Goal: Task Accomplishment & Management: Manage account settings

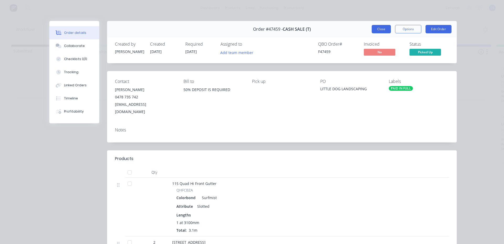
click at [385, 29] on button "Close" at bounding box center [381, 29] width 19 height 8
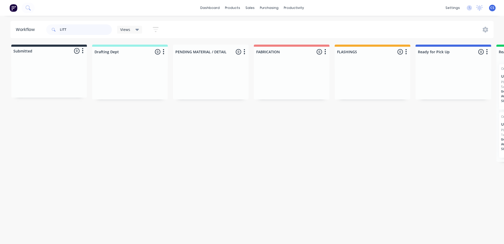
drag, startPoint x: 69, startPoint y: 29, endPoint x: 51, endPoint y: 28, distance: 18.7
click at [51, 28] on div "LITT" at bounding box center [79, 29] width 66 height 10
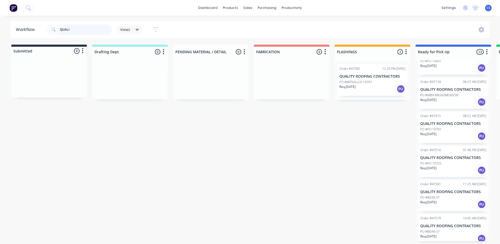
scroll to position [264, 0]
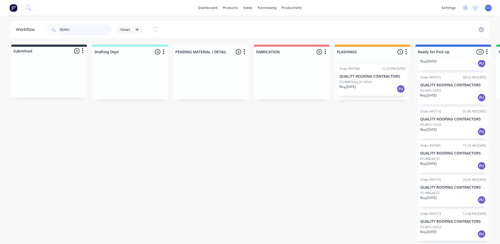
type input "QUALI"
click at [449, 226] on div "PO #PO 10722" at bounding box center [453, 227] width 66 height 5
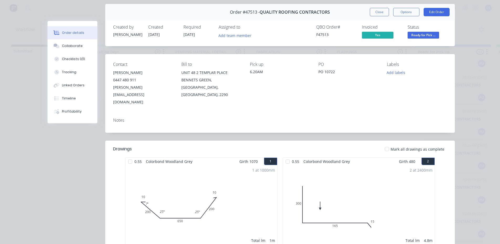
scroll to position [0, 0]
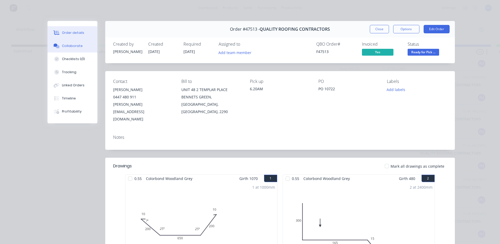
click at [69, 45] on div "Collaborate" at bounding box center [72, 46] width 21 height 5
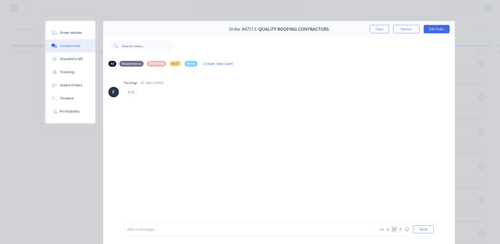
click at [391, 230] on button "button" at bounding box center [394, 229] width 6 height 6
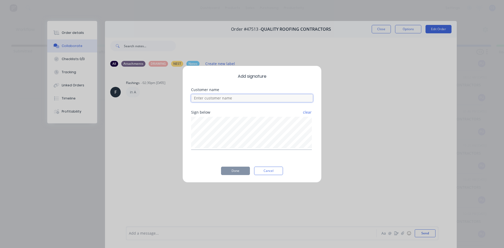
click at [240, 99] on input at bounding box center [252, 98] width 122 height 8
type input "[PERSON_NAME]"
click at [244, 169] on button "Done" at bounding box center [235, 171] width 29 height 8
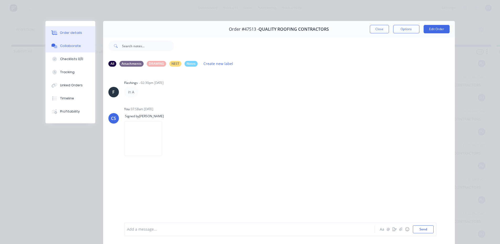
click at [63, 29] on button "Order details" at bounding box center [70, 32] width 50 height 13
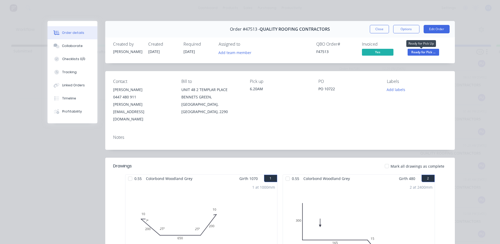
click at [421, 49] on span "Ready for Pick ..." at bounding box center [422, 52] width 31 height 7
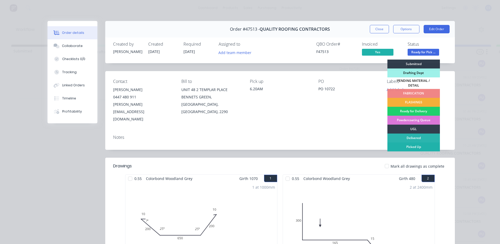
click at [414, 142] on div "Picked Up" at bounding box center [413, 146] width 52 height 9
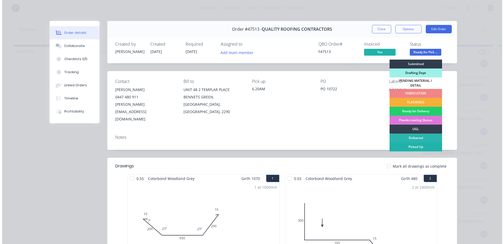
scroll to position [230, 0]
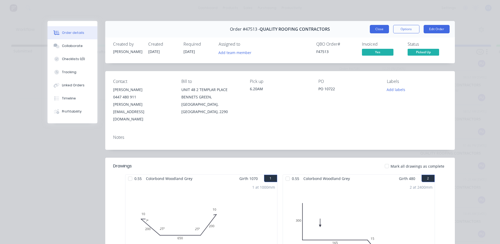
click at [383, 28] on button "Close" at bounding box center [379, 29] width 19 height 8
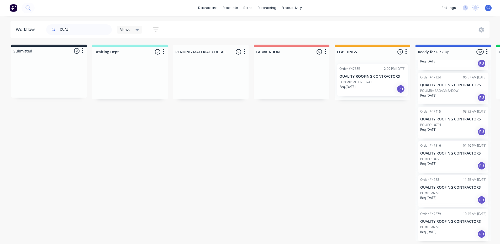
drag, startPoint x: 58, startPoint y: 29, endPoint x: 50, endPoint y: 30, distance: 8.2
click at [51, 29] on span at bounding box center [53, 29] width 14 height 10
drag, startPoint x: 84, startPoint y: 26, endPoint x: 81, endPoint y: 26, distance: 2.9
click at [83, 26] on input "QUALI" at bounding box center [86, 29] width 52 height 10
type input "Q"
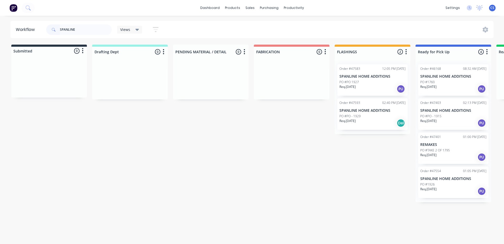
click at [356, 87] on p "Req. [DATE]" at bounding box center [347, 86] width 16 height 5
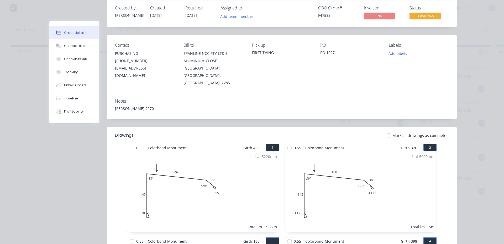
scroll to position [26, 0]
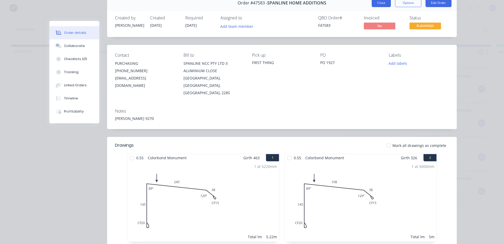
click at [379, 6] on button "Close" at bounding box center [381, 3] width 19 height 8
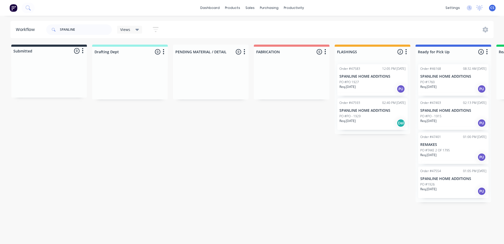
click at [428, 187] on p "Req. [DATE]" at bounding box center [428, 189] width 16 height 5
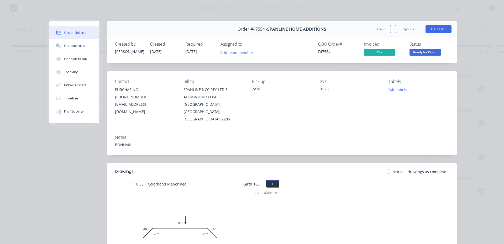
click at [375, 34] on div "Order #47554 - SPANLINE HOME ADDITIONS Close Options Edit Order" at bounding box center [281, 29] width 349 height 17
click at [376, 32] on button "Close" at bounding box center [381, 29] width 19 height 8
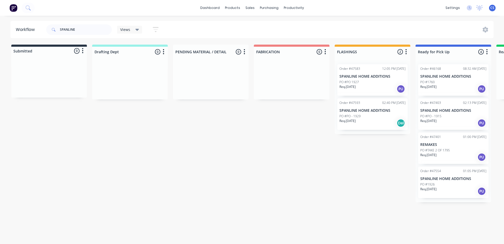
click at [354, 116] on p "PO #PO - 1929" at bounding box center [349, 116] width 21 height 5
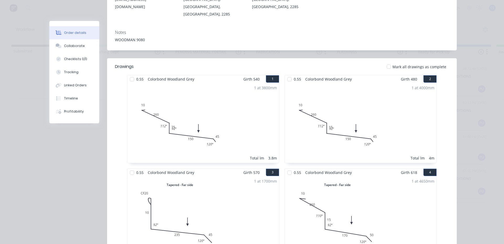
scroll to position [0, 0]
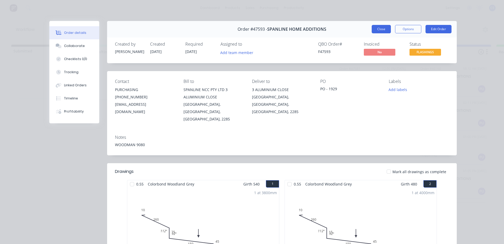
click at [378, 26] on button "Close" at bounding box center [381, 29] width 19 height 8
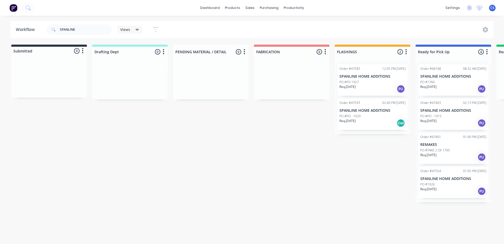
click at [354, 80] on p "PO #PO 1927" at bounding box center [348, 82] width 19 height 5
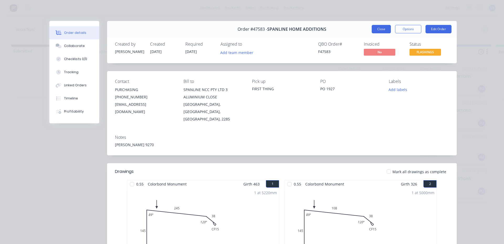
click at [374, 28] on button "Close" at bounding box center [381, 29] width 19 height 8
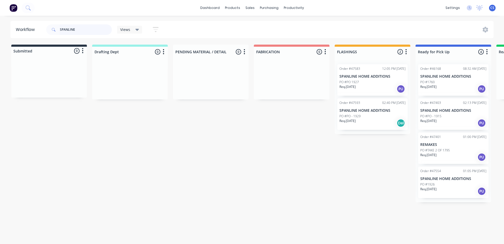
drag, startPoint x: 84, startPoint y: 26, endPoint x: 13, endPoint y: 36, distance: 71.8
click at [13, 36] on header "Workflow SPANLINE Views Save new view None (Default) edit Nilesh edit Productio…" at bounding box center [251, 29] width 483 height 17
type input "46945"
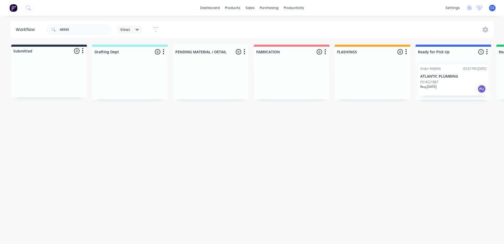
click at [461, 84] on div "Req. [DATE] PU" at bounding box center [453, 88] width 66 height 9
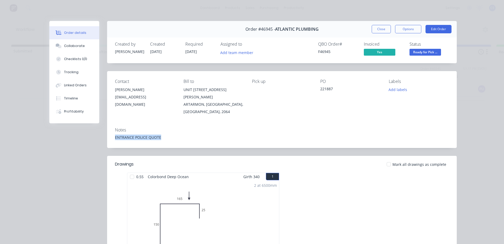
drag, startPoint x: 136, startPoint y: 131, endPoint x: 103, endPoint y: 131, distance: 33.3
click at [103, 131] on div "Order #46945 - ATLANTIC PLUMBING Close Options Edit Order Created by [PERSON_NA…" at bounding box center [252, 184] width 407 height 327
click at [68, 84] on div "Linked Orders" at bounding box center [75, 85] width 23 height 5
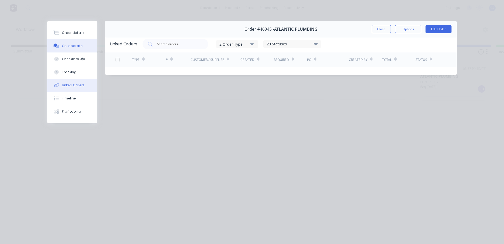
click at [72, 43] on button "Collaborate" at bounding box center [72, 45] width 50 height 13
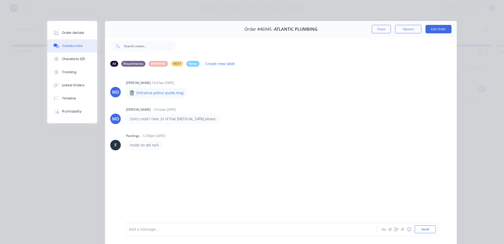
click at [147, 229] on div at bounding box center [244, 230] width 230 height 6
click at [65, 35] on button "Order details" at bounding box center [72, 32] width 50 height 13
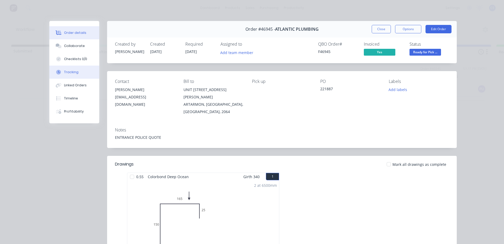
click at [66, 77] on button "Tracking" at bounding box center [74, 72] width 50 height 13
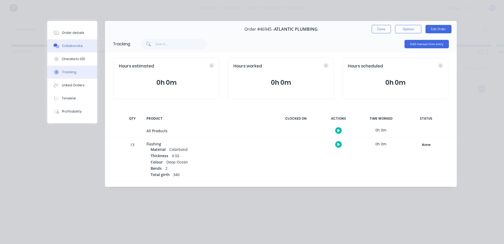
click at [75, 50] on button "Collaborate" at bounding box center [72, 45] width 50 height 13
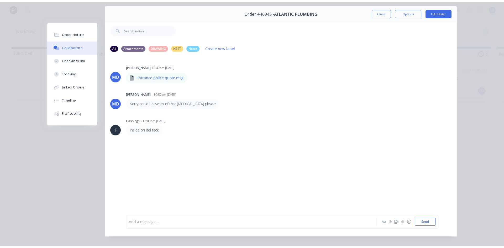
scroll to position [28, 0]
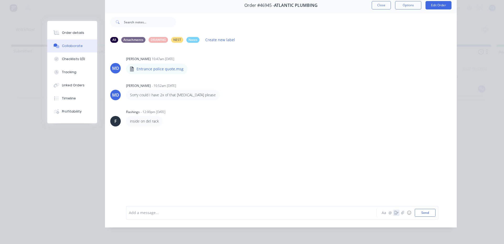
click at [394, 213] on icon "button" at bounding box center [396, 213] width 4 height 4
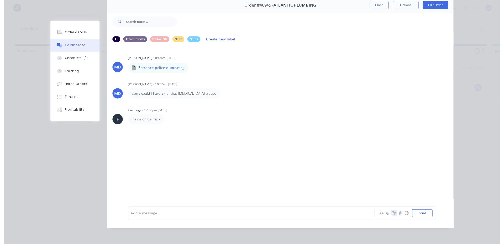
scroll to position [24, 0]
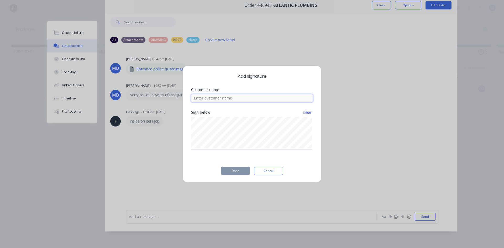
click at [228, 99] on input at bounding box center [252, 98] width 122 height 8
type input "t"
type input "[PERSON_NAME]"
click at [243, 170] on button "Done" at bounding box center [235, 171] width 29 height 8
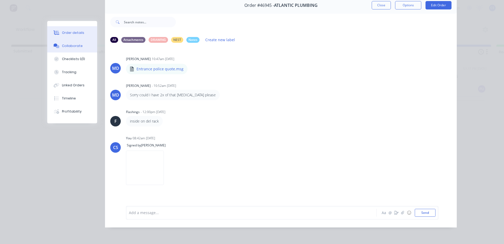
click at [67, 36] on button "Order details" at bounding box center [72, 32] width 50 height 13
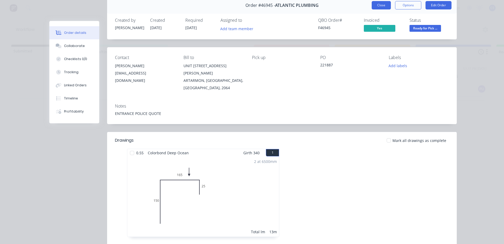
click at [379, 5] on button "Close" at bounding box center [381, 5] width 19 height 8
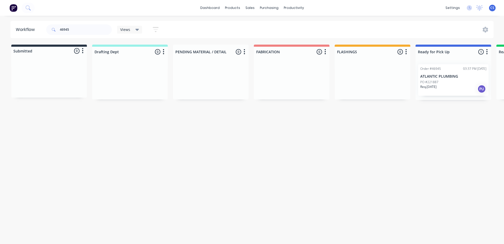
click at [436, 79] on div "Order #46945 03:37 PM [DATE] ATLANTIC PLUMBING PO #221887 Req. [DATE] PU" at bounding box center [453, 79] width 70 height 31
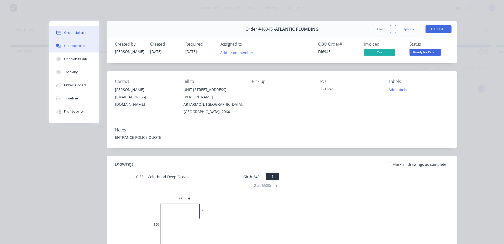
click at [52, 41] on button "Collaborate" at bounding box center [74, 45] width 50 height 13
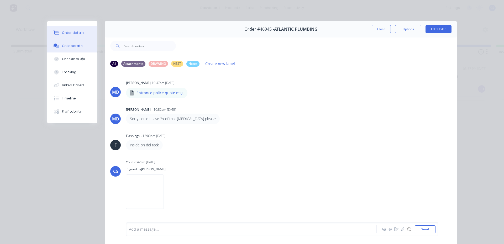
click at [76, 34] on div "Order details" at bounding box center [73, 32] width 22 height 5
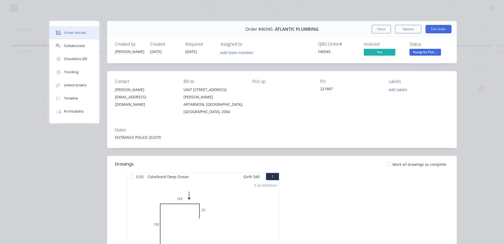
click at [428, 54] on span "Ready for Pick ..." at bounding box center [424, 52] width 31 height 7
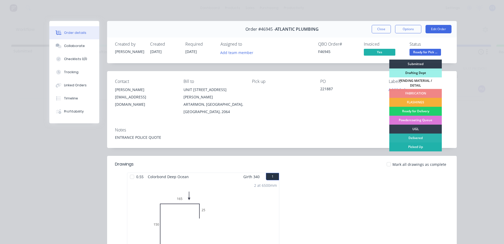
click at [416, 148] on div "Picked Up" at bounding box center [415, 146] width 52 height 9
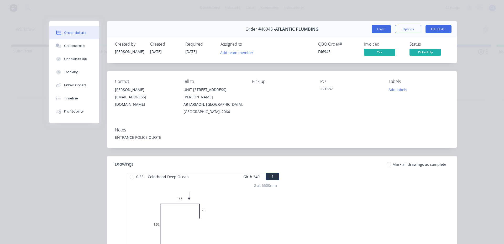
click at [381, 30] on button "Close" at bounding box center [381, 29] width 19 height 8
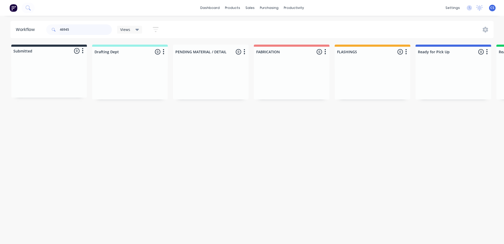
drag, startPoint x: 69, startPoint y: 32, endPoint x: 51, endPoint y: 30, distance: 18.0
click at [51, 30] on div "46945" at bounding box center [79, 29] width 66 height 10
type input "YOUR CRA"
click at [432, 79] on div "Order #47592 02:31 PM [DATE] YOUR CRAFTSMEN PO #CARDIFF Req. [DATE] PU" at bounding box center [453, 79] width 70 height 31
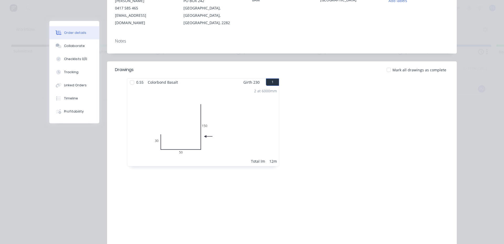
scroll to position [108, 0]
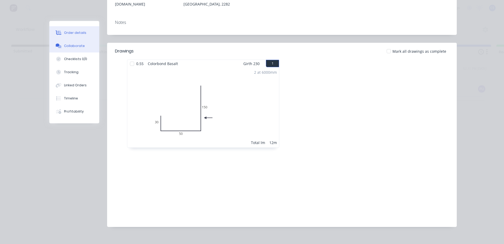
click at [64, 44] on div "Collaborate" at bounding box center [74, 46] width 21 height 5
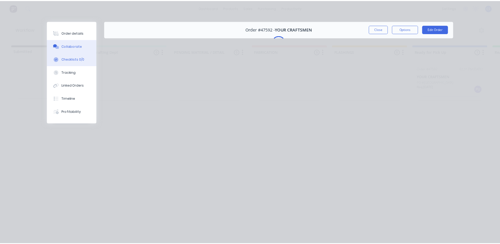
scroll to position [0, 0]
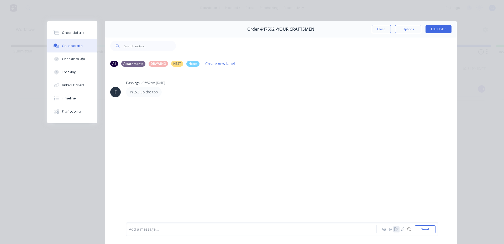
click at [394, 231] on icon "button" at bounding box center [396, 229] width 4 height 4
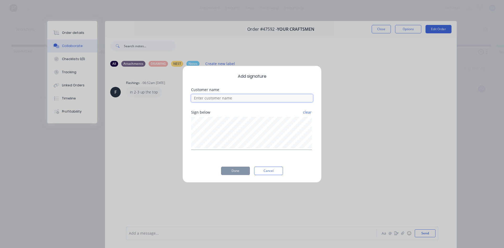
click at [242, 100] on input at bounding box center [252, 98] width 122 height 8
type input "[PERSON_NAME]"
click at [234, 171] on button "Done" at bounding box center [235, 171] width 29 height 8
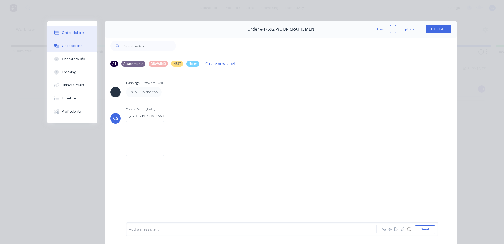
click at [62, 29] on button "Order details" at bounding box center [72, 32] width 50 height 13
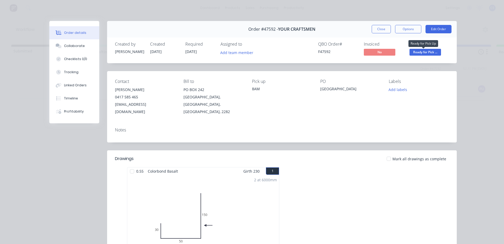
click at [435, 52] on span "Ready for Pick ..." at bounding box center [424, 52] width 31 height 7
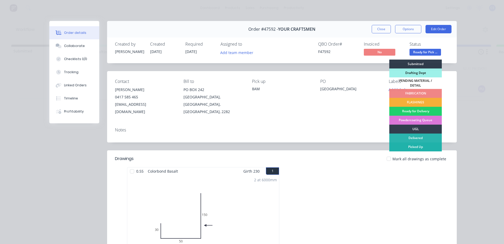
click at [406, 147] on div "Picked Up" at bounding box center [415, 146] width 52 height 9
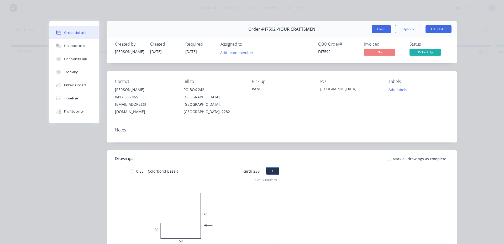
click at [372, 29] on button "Close" at bounding box center [381, 29] width 19 height 8
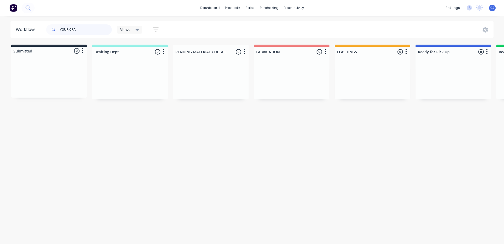
drag, startPoint x: 90, startPoint y: 30, endPoint x: 0, endPoint y: 30, distance: 89.7
click at [0, 30] on div "Workflow YOUR CRA Views Save new view None (Default) edit Nilesh edit Productio…" at bounding box center [252, 29] width 504 height 17
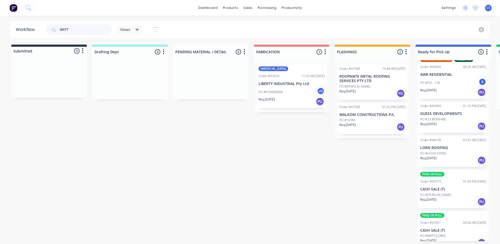
scroll to position [24, 0]
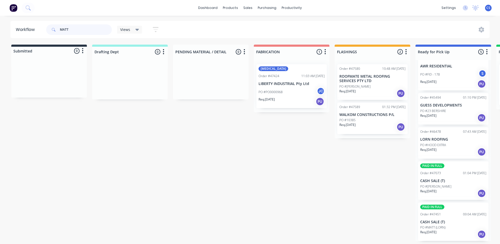
type input "MATT"
click at [444, 224] on p "CASH SALE (T)" at bounding box center [453, 222] width 66 height 4
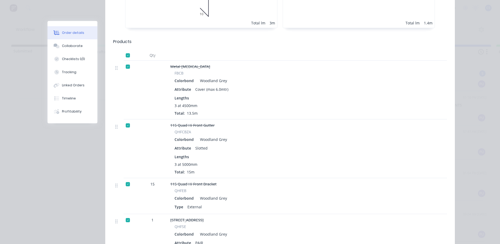
scroll to position [656, 0]
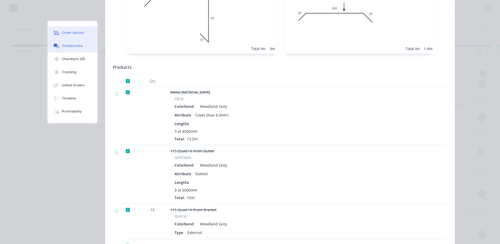
click at [82, 47] on button "Collaborate" at bounding box center [72, 45] width 50 height 13
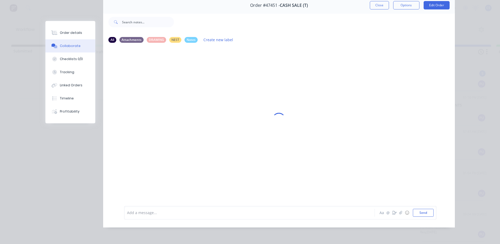
scroll to position [0, 0]
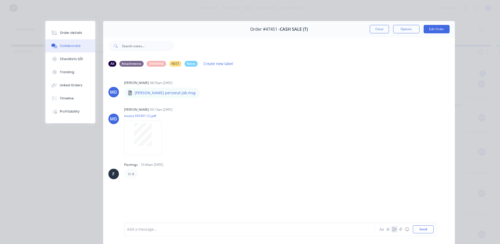
click at [394, 229] on icon "button" at bounding box center [394, 229] width 4 height 4
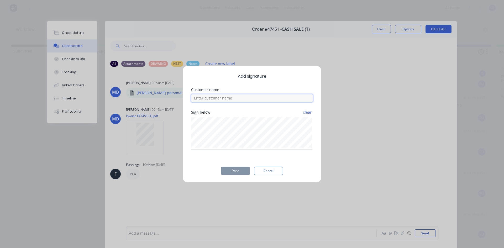
click at [241, 99] on input at bounding box center [252, 98] width 122 height 8
type input "E"
type input "DREW"
click at [231, 173] on button "Done" at bounding box center [235, 171] width 29 height 8
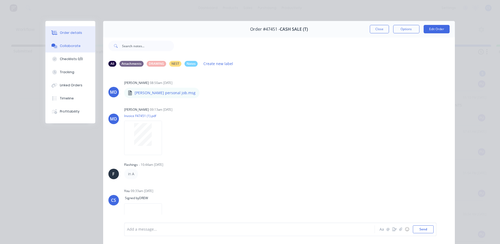
click at [86, 33] on button "Order details" at bounding box center [70, 32] width 50 height 13
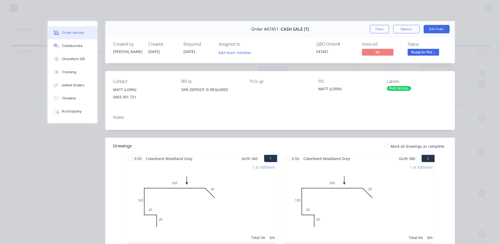
click at [419, 54] on span "Ready for Pick ..." at bounding box center [422, 52] width 31 height 7
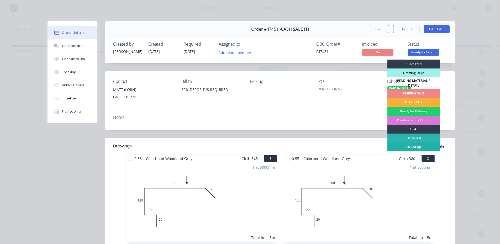
click at [411, 144] on div "Picked Up" at bounding box center [413, 146] width 52 height 9
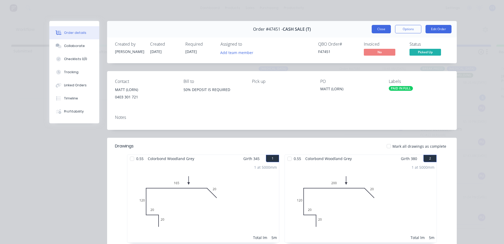
click at [378, 30] on button "Close" at bounding box center [381, 29] width 19 height 8
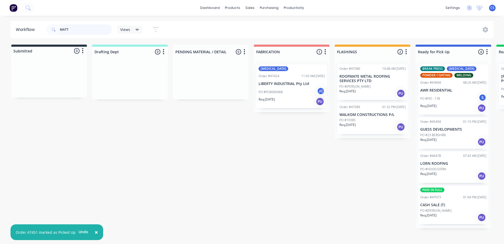
drag, startPoint x: 71, startPoint y: 30, endPoint x: 59, endPoint y: 30, distance: 12.1
click at [59, 30] on div "MATT" at bounding box center [79, 29] width 66 height 10
